Goal: Check status: Check status

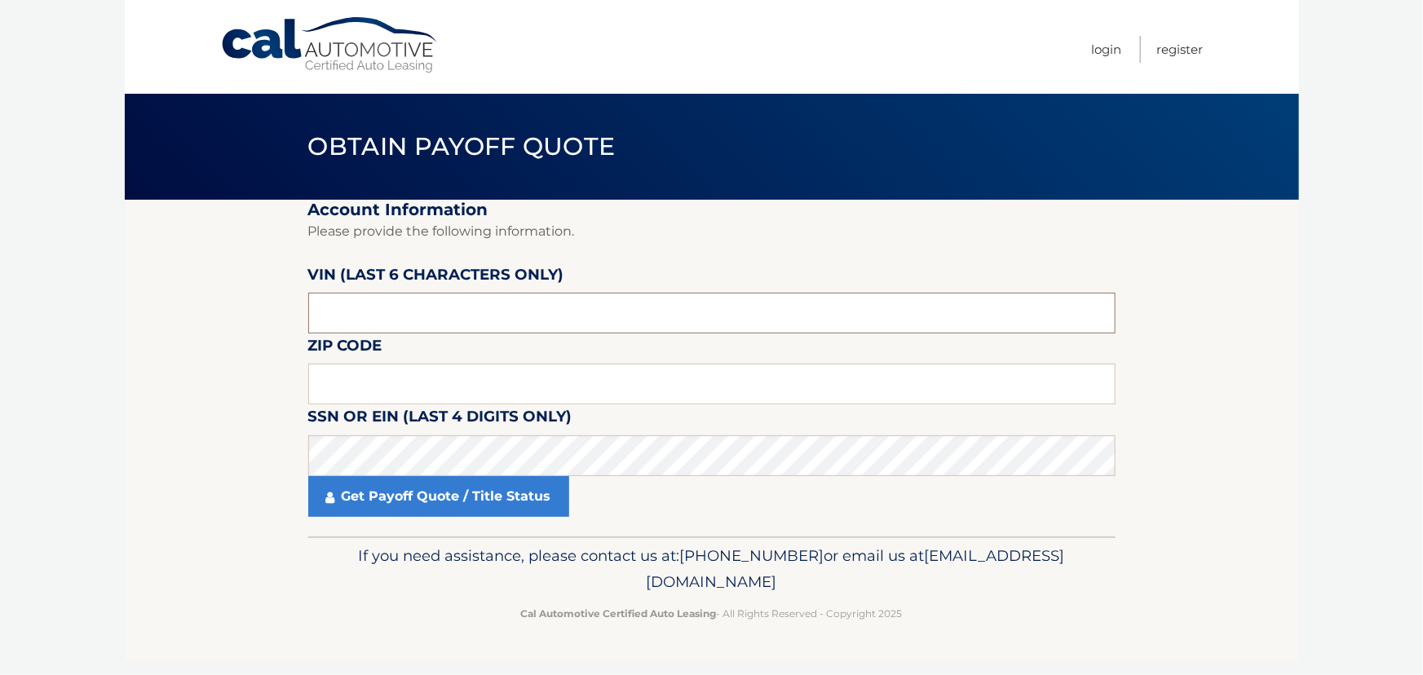
click at [378, 302] on input "text" at bounding box center [711, 313] width 807 height 41
type input "179336"
click at [442, 374] on input "text" at bounding box center [711, 384] width 807 height 41
type input "11552"
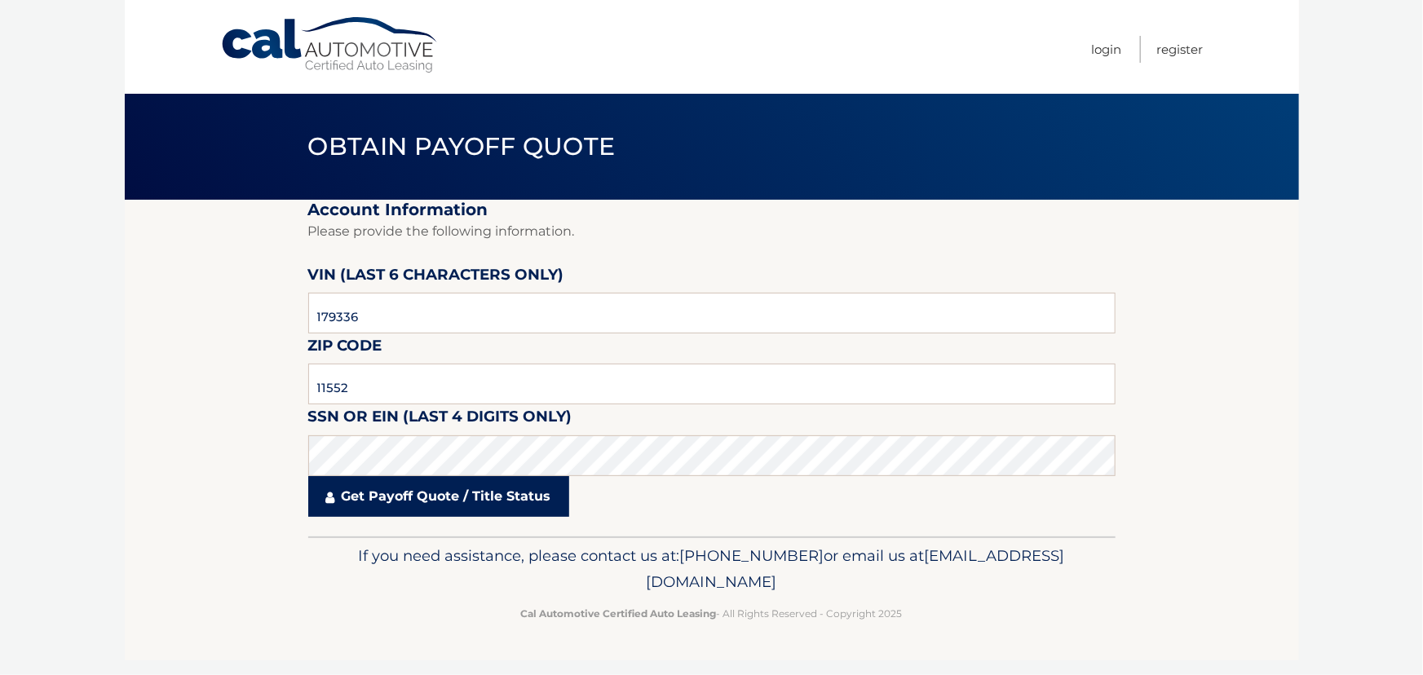
click at [451, 492] on link "Get Payoff Quote / Title Status" at bounding box center [438, 496] width 261 height 41
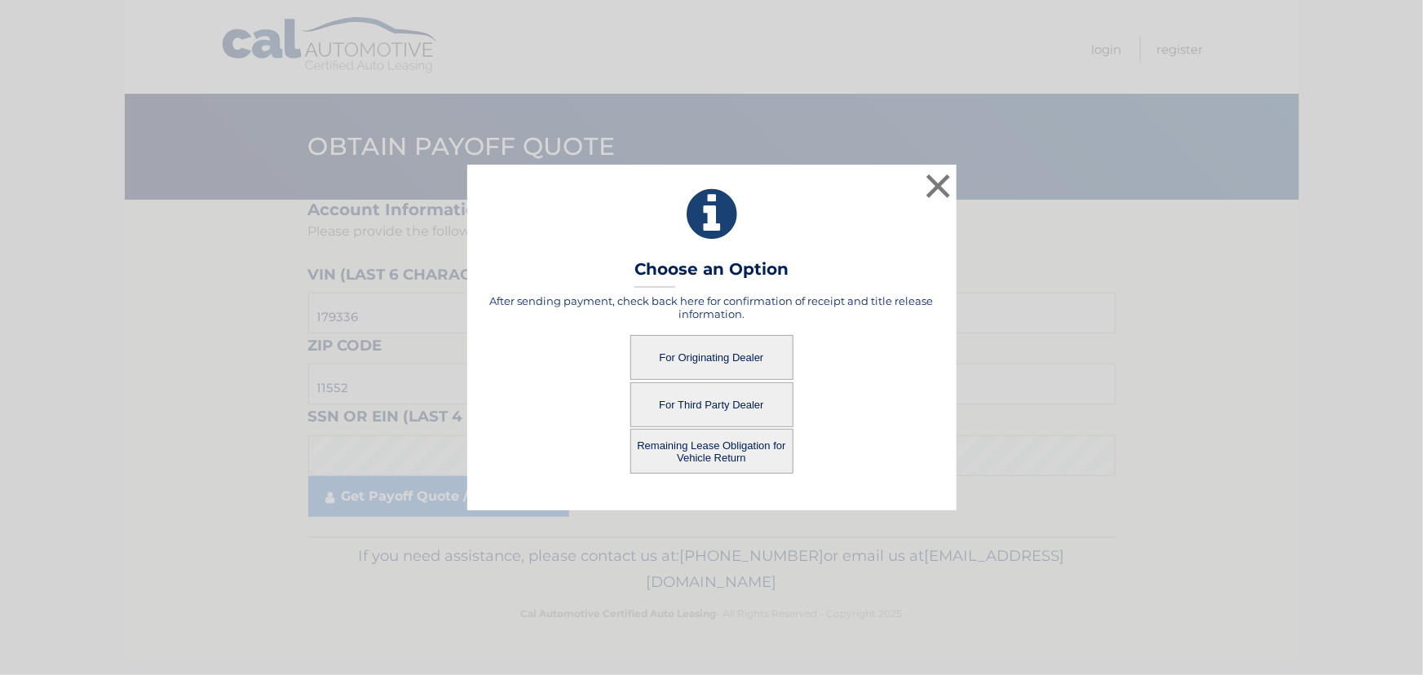
click at [718, 361] on button "For Originating Dealer" at bounding box center [711, 357] width 163 height 45
click at [714, 361] on button "For Originating Dealer" at bounding box center [711, 357] width 163 height 45
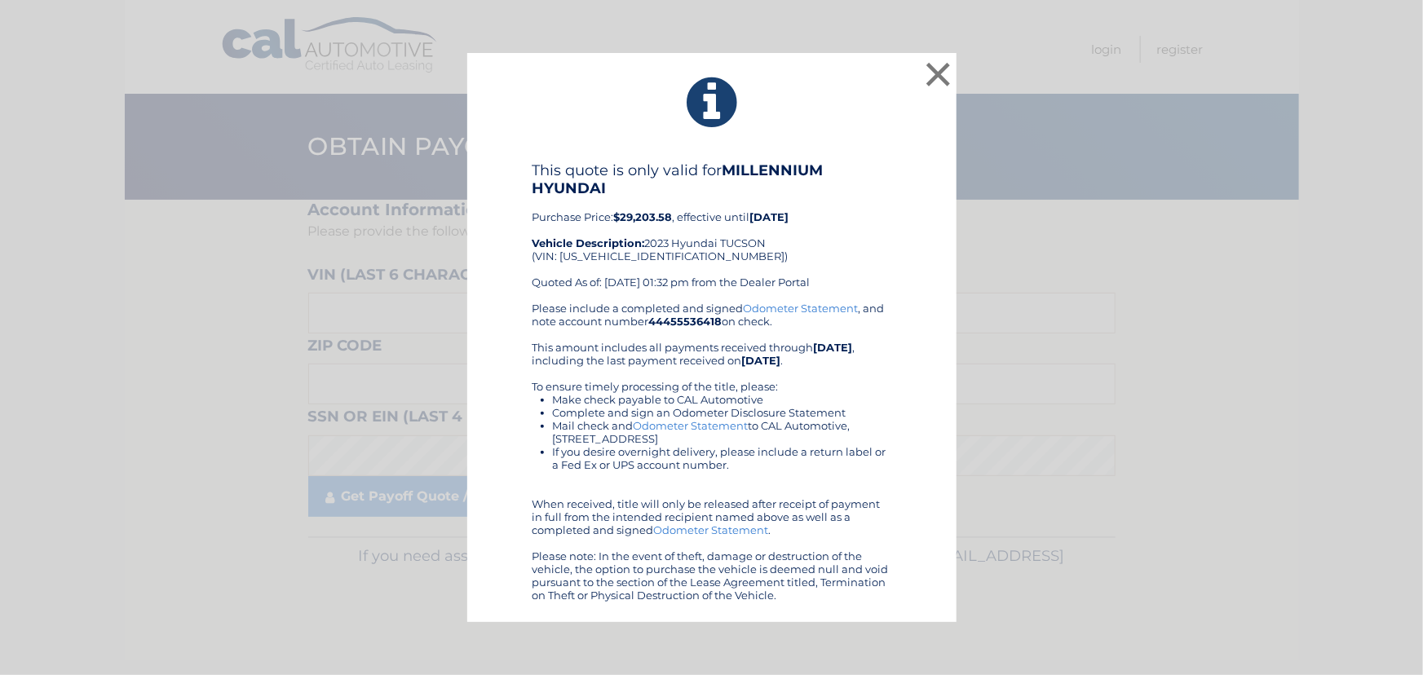
click at [634, 251] on div "This quote is only valid for MILLENNIUM HYUNDAI Purchase Price: $29,203.58 , ef…" at bounding box center [711, 231] width 359 height 140
click at [634, 252] on div "This quote is only valid for MILLENNIUM HYUNDAI Purchase Price: $29,203.58 , ef…" at bounding box center [711, 231] width 359 height 140
copy div "5NMJECAEXPH179336"
click at [593, 253] on div "This quote is only valid for MILLENNIUM HYUNDAI Purchase Price: $29,203.58 , ef…" at bounding box center [711, 231] width 359 height 140
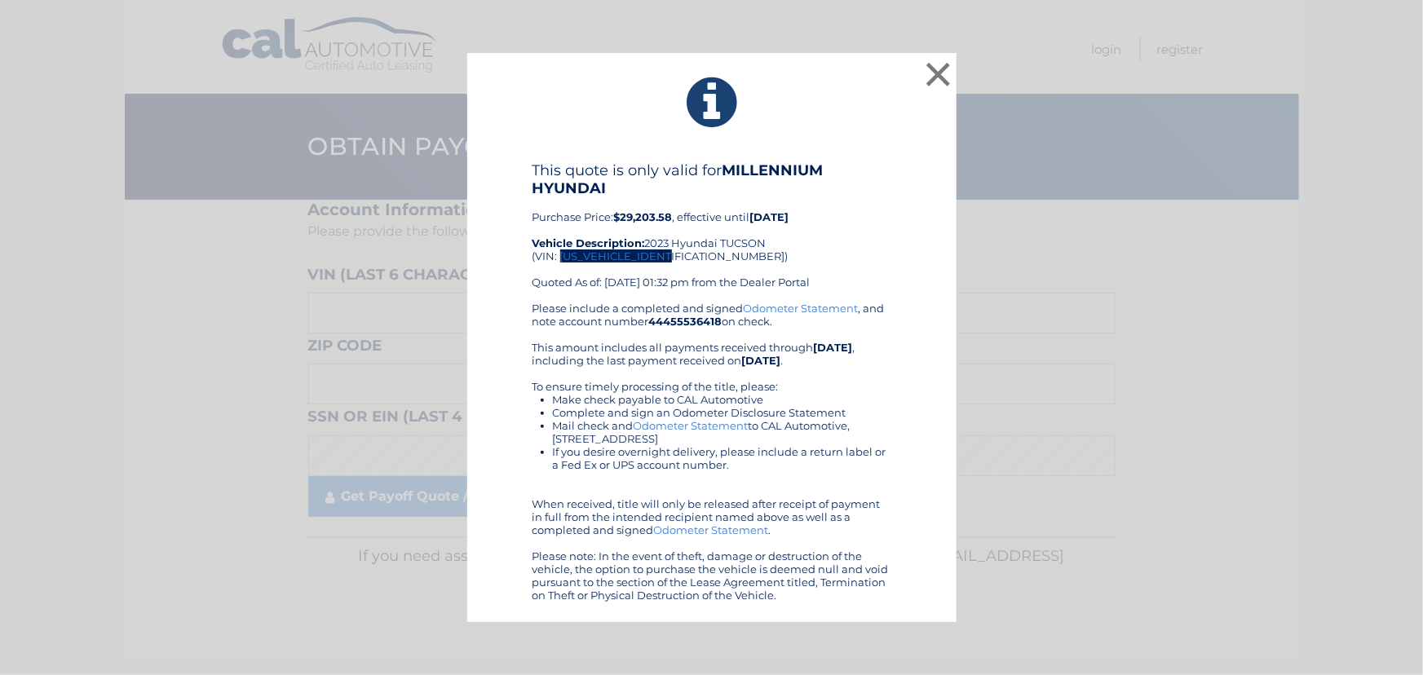
click at [593, 253] on div "This quote is only valid for MILLENNIUM HYUNDAI Purchase Price: $29,203.58 , ef…" at bounding box center [711, 231] width 359 height 140
copy div "5NMJECAEXPH179336"
